Goal: Task Accomplishment & Management: Manage account settings

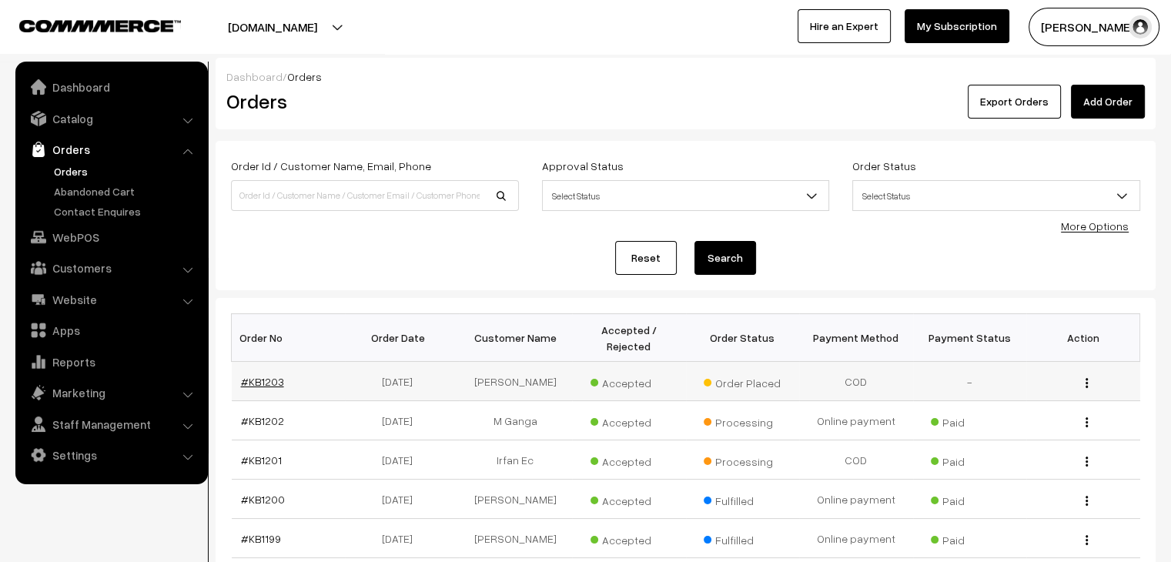
click at [274, 375] on link "#KB1203" at bounding box center [262, 381] width 43 height 13
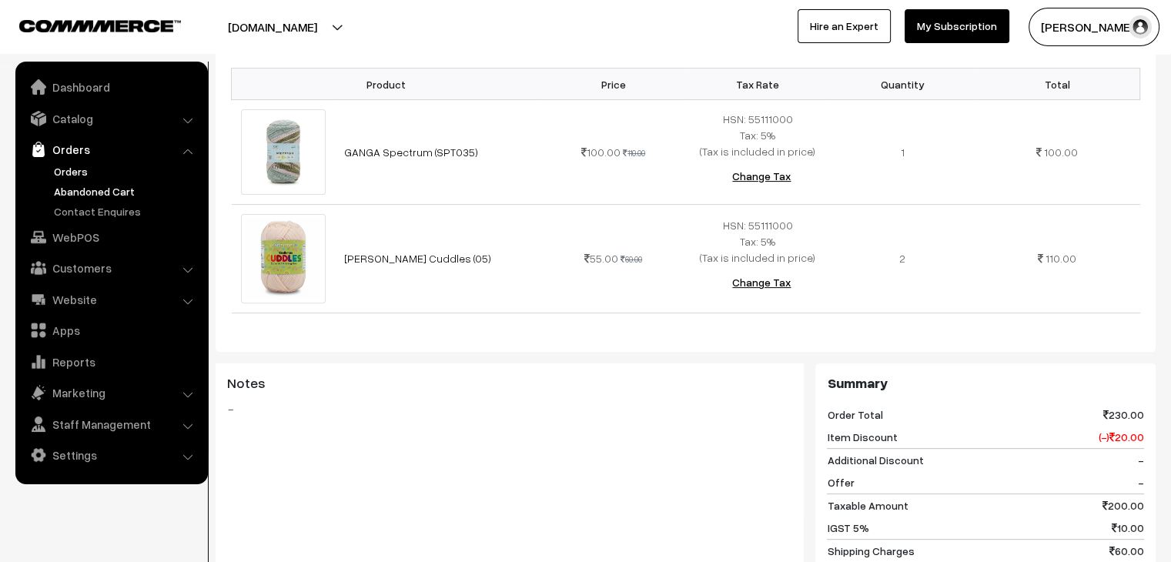
click at [72, 193] on link "Abandoned Cart" at bounding box center [126, 191] width 152 height 16
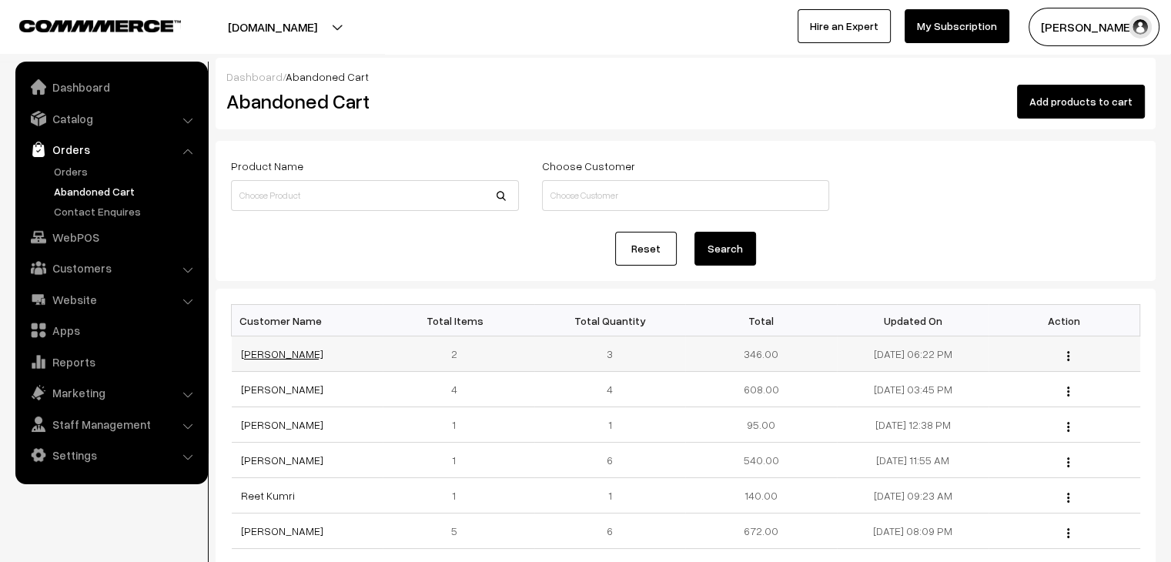
click at [284, 352] on link "Parveen Lakuna" at bounding box center [282, 353] width 82 height 13
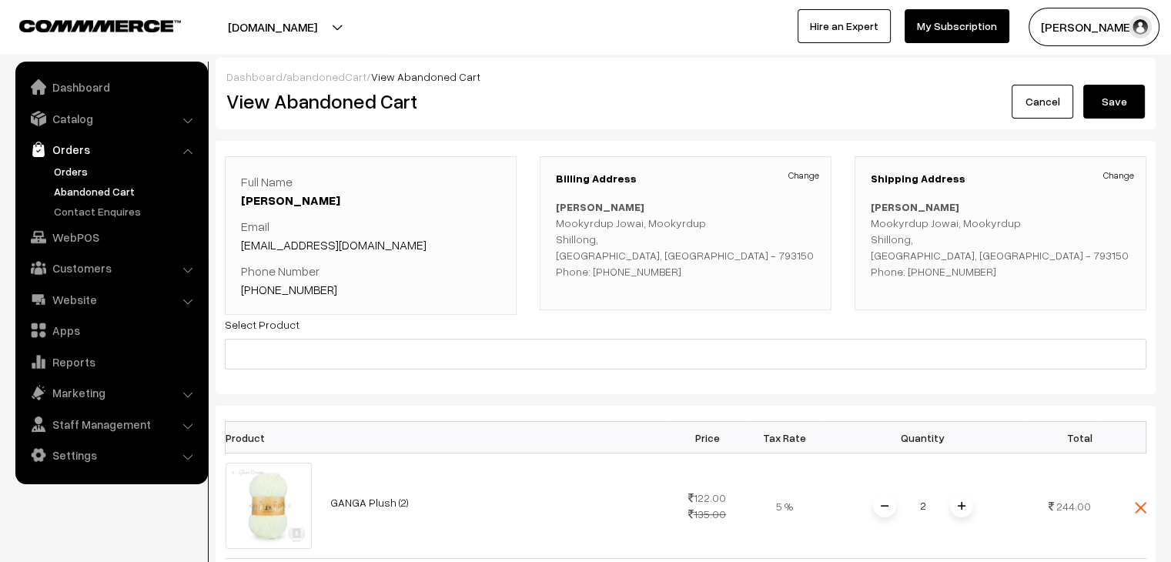
click at [82, 163] on link "Orders" at bounding box center [126, 171] width 152 height 16
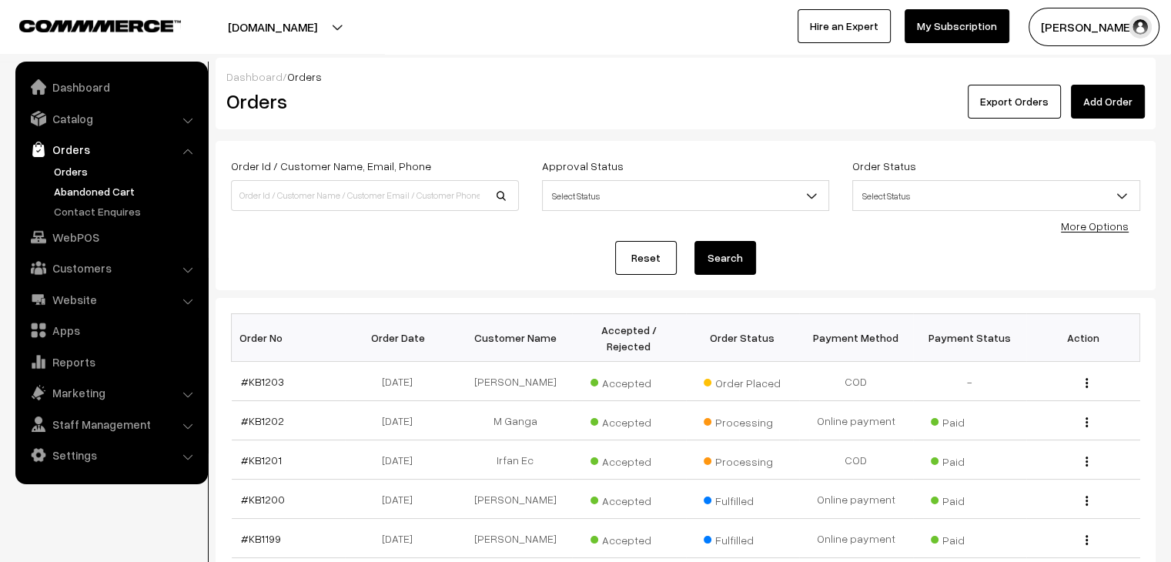
click at [119, 192] on link "Abandoned Cart" at bounding box center [126, 191] width 152 height 16
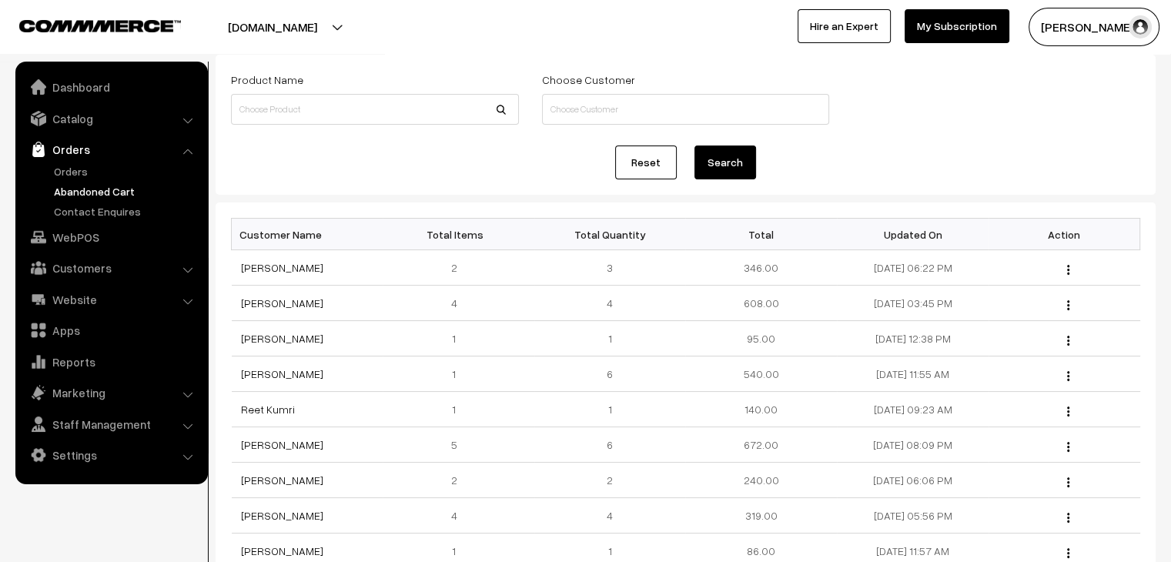
scroll to position [86, 0]
click at [134, 158] on link "Orders" at bounding box center [110, 150] width 183 height 28
click at [80, 176] on link "Orders" at bounding box center [126, 171] width 152 height 16
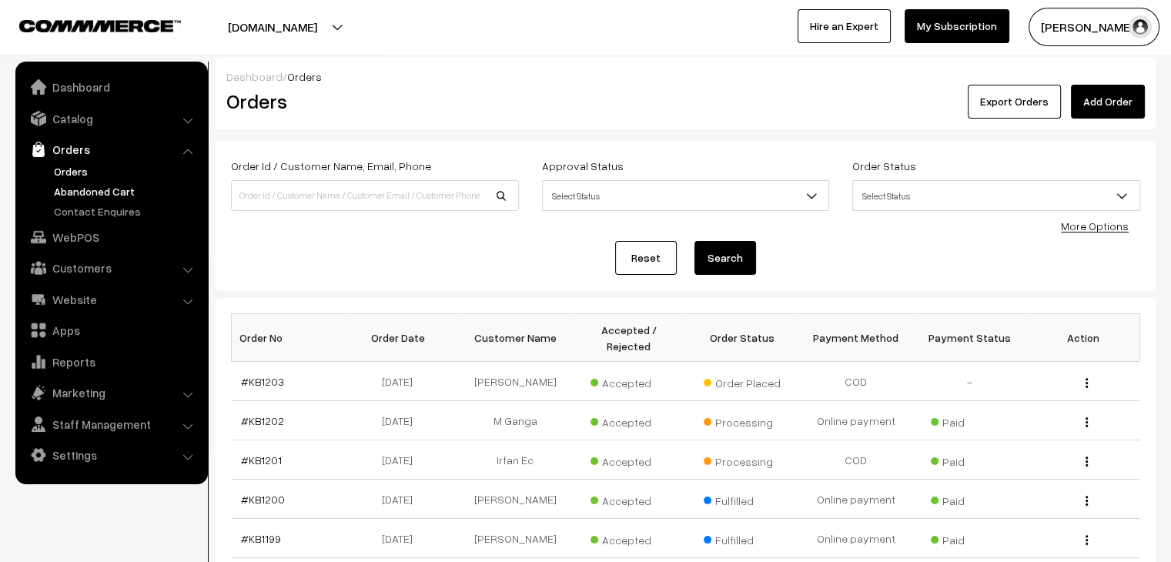
click at [131, 196] on link "Abandoned Cart" at bounding box center [126, 191] width 152 height 16
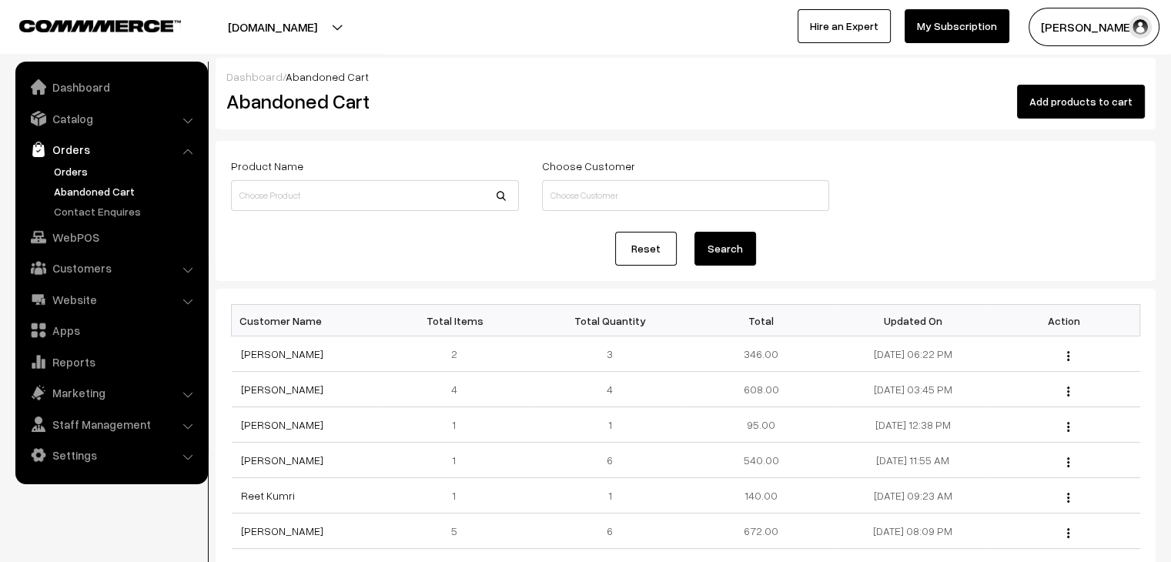
drag, startPoint x: 90, startPoint y: 171, endPoint x: 193, endPoint y: 121, distance: 114.0
click at [89, 173] on link "Orders" at bounding box center [126, 171] width 152 height 16
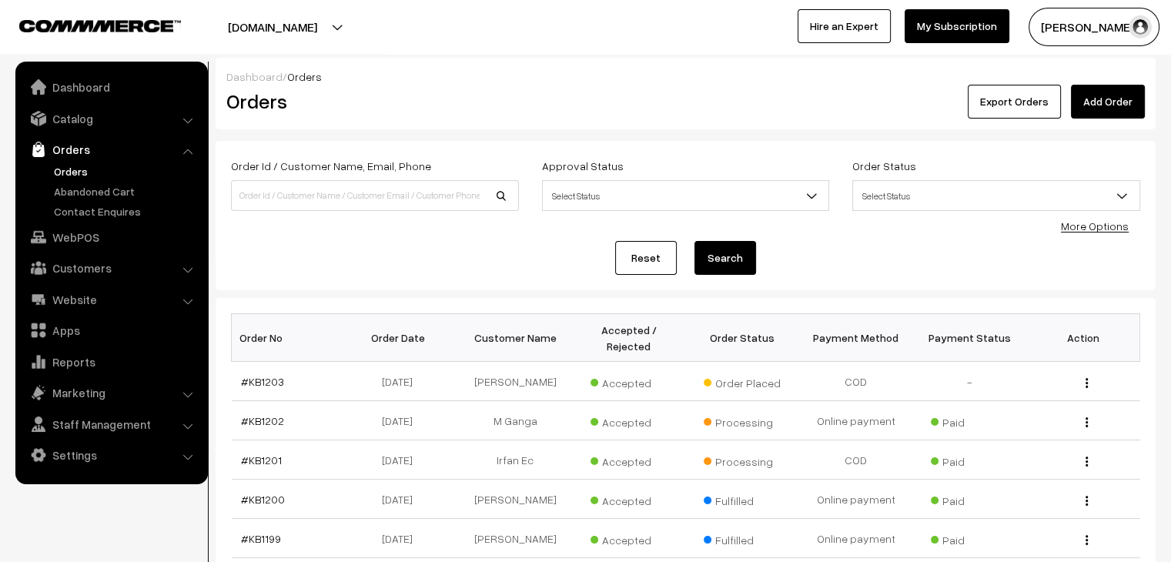
click at [74, 170] on link "Orders" at bounding box center [126, 171] width 152 height 16
click at [107, 189] on link "Abandoned Cart" at bounding box center [126, 191] width 152 height 16
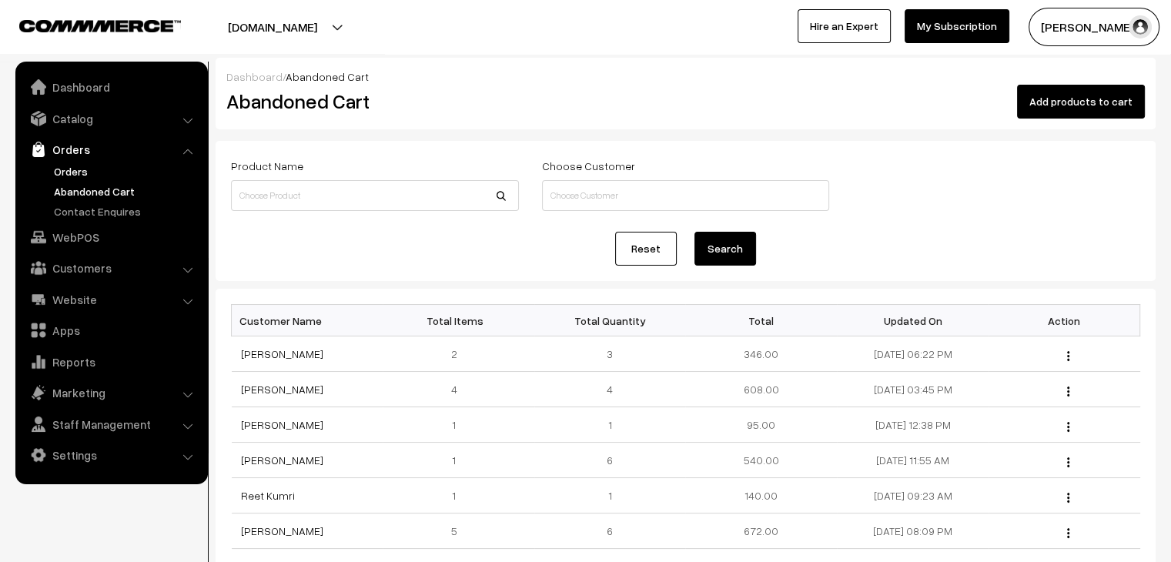
click at [67, 170] on link "Orders" at bounding box center [126, 171] width 152 height 16
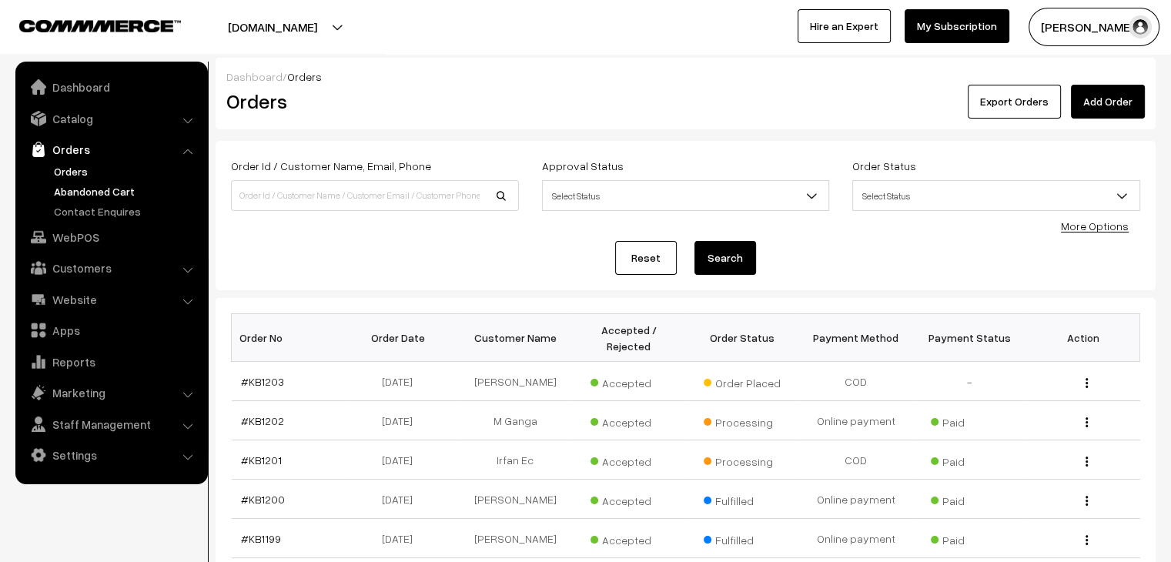
click at [99, 192] on link "Abandoned Cart" at bounding box center [126, 191] width 152 height 16
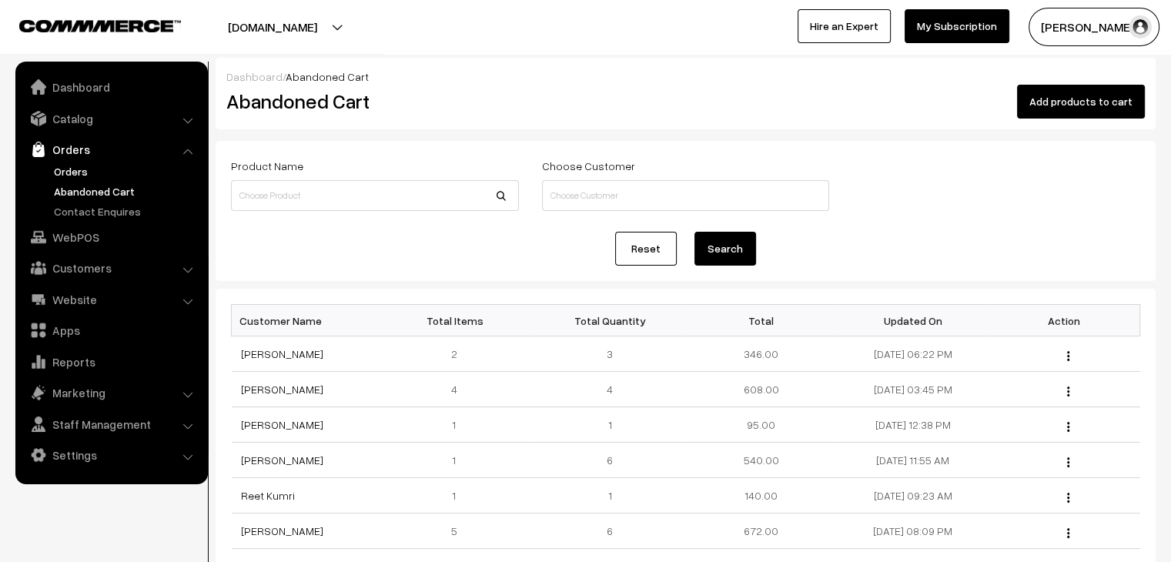
click at [65, 174] on link "Orders" at bounding box center [126, 171] width 152 height 16
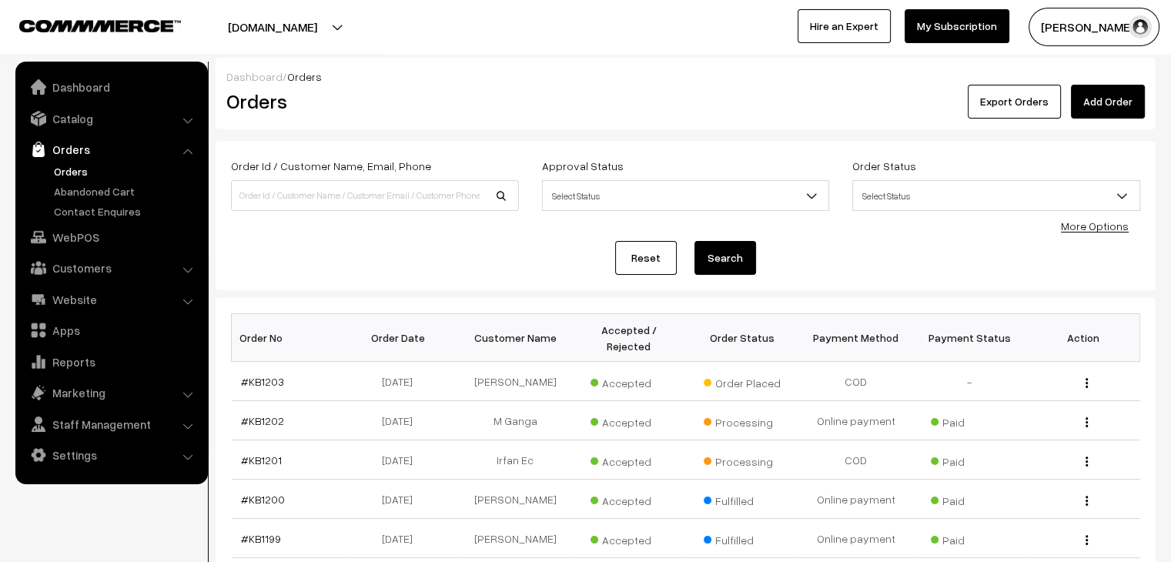
click at [96, 181] on ul "Orders" at bounding box center [111, 191] width 185 height 56
click at [96, 189] on link "Abandoned Cart" at bounding box center [126, 191] width 152 height 16
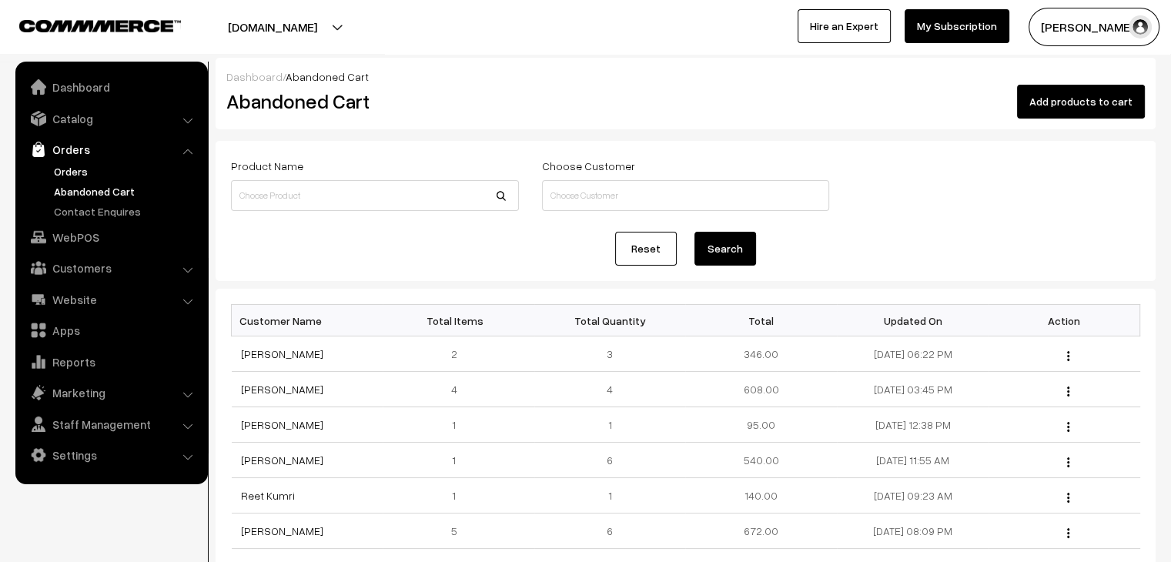
click at [93, 173] on link "Orders" at bounding box center [126, 171] width 152 height 16
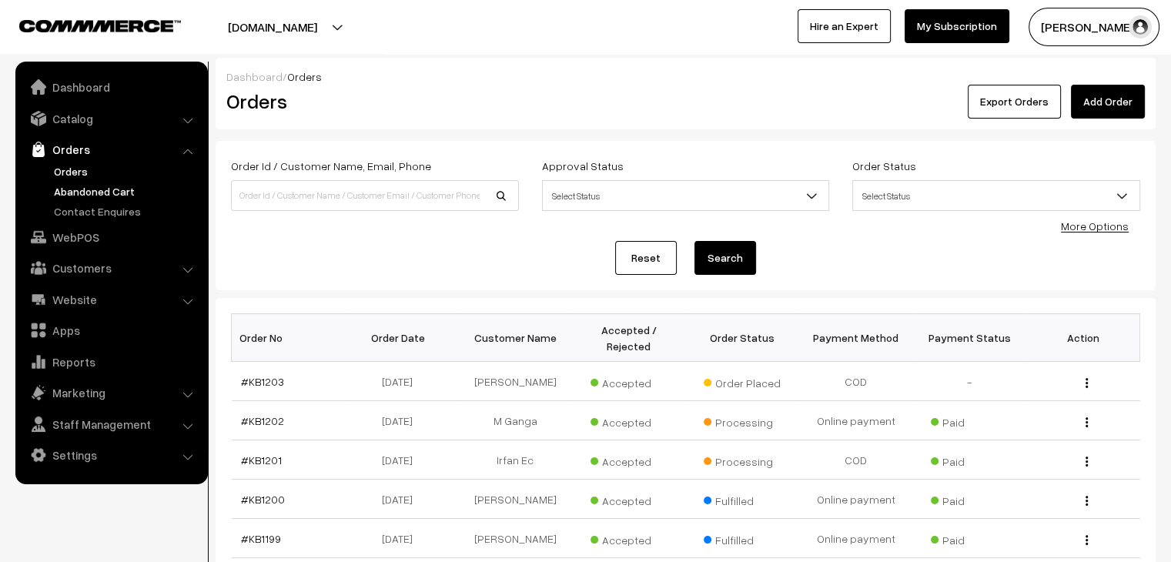
click at [111, 183] on link "Abandoned Cart" at bounding box center [126, 191] width 152 height 16
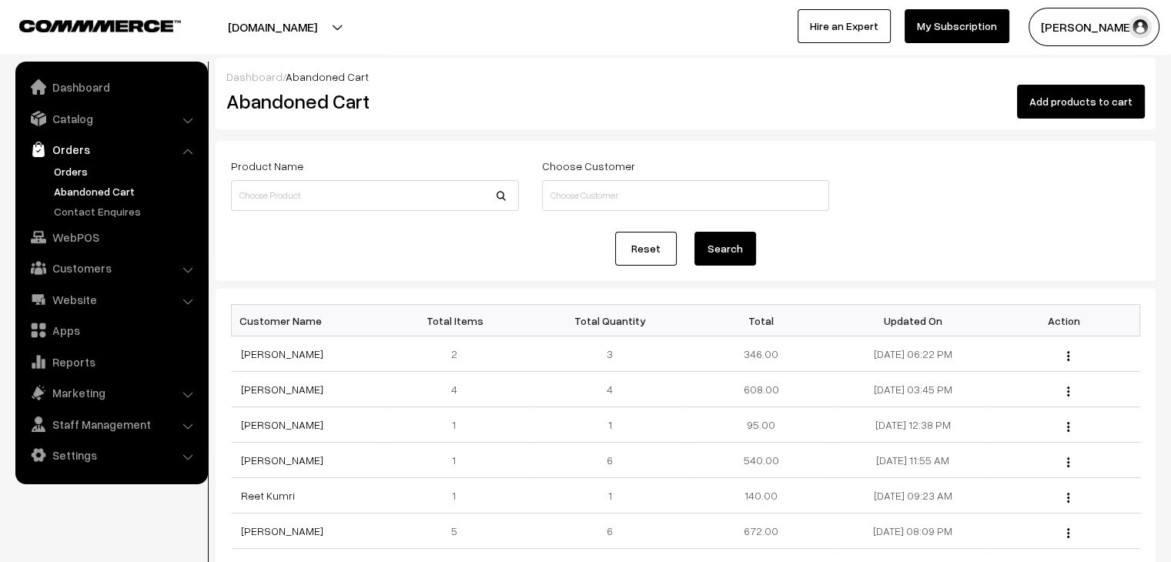
click at [97, 178] on link "Orders" at bounding box center [126, 171] width 152 height 16
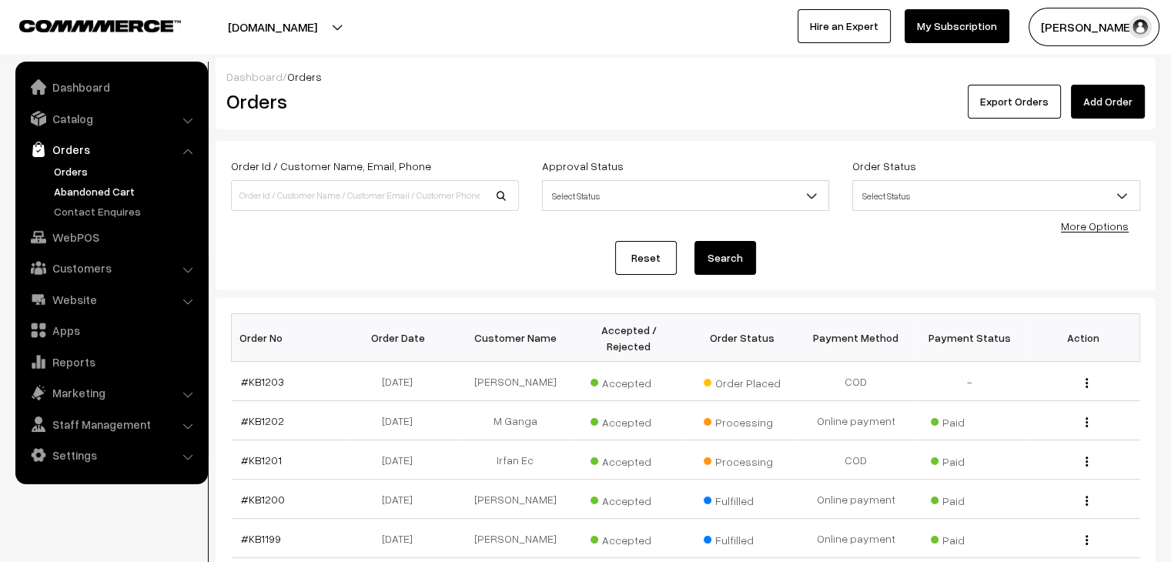
click at [131, 188] on link "Abandoned Cart" at bounding box center [126, 191] width 152 height 16
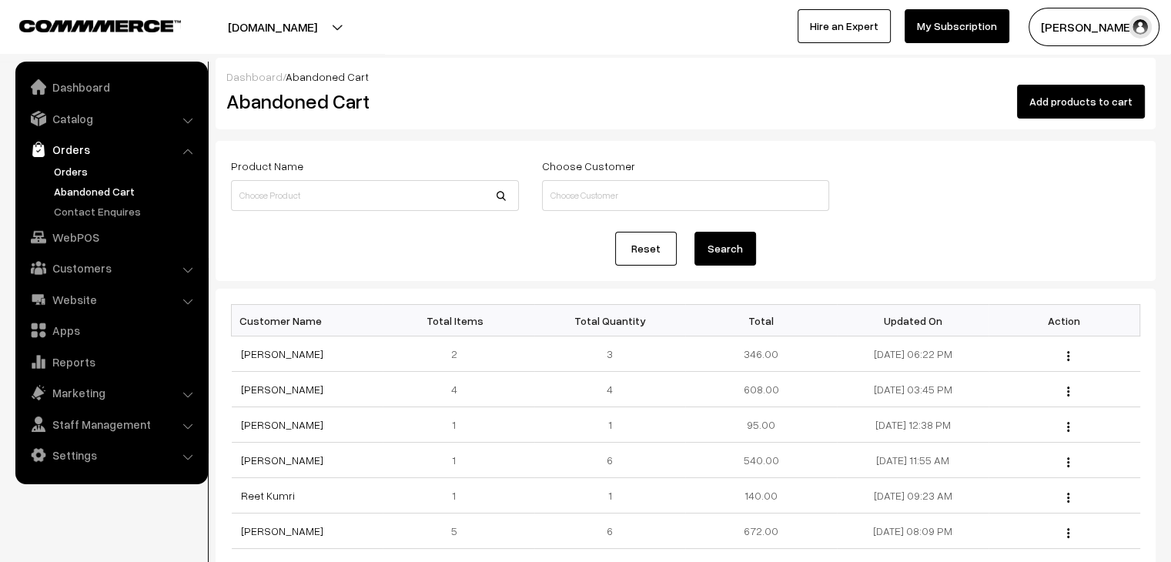
click at [80, 173] on link "Orders" at bounding box center [126, 171] width 152 height 16
